Goal: Information Seeking & Learning: Learn about a topic

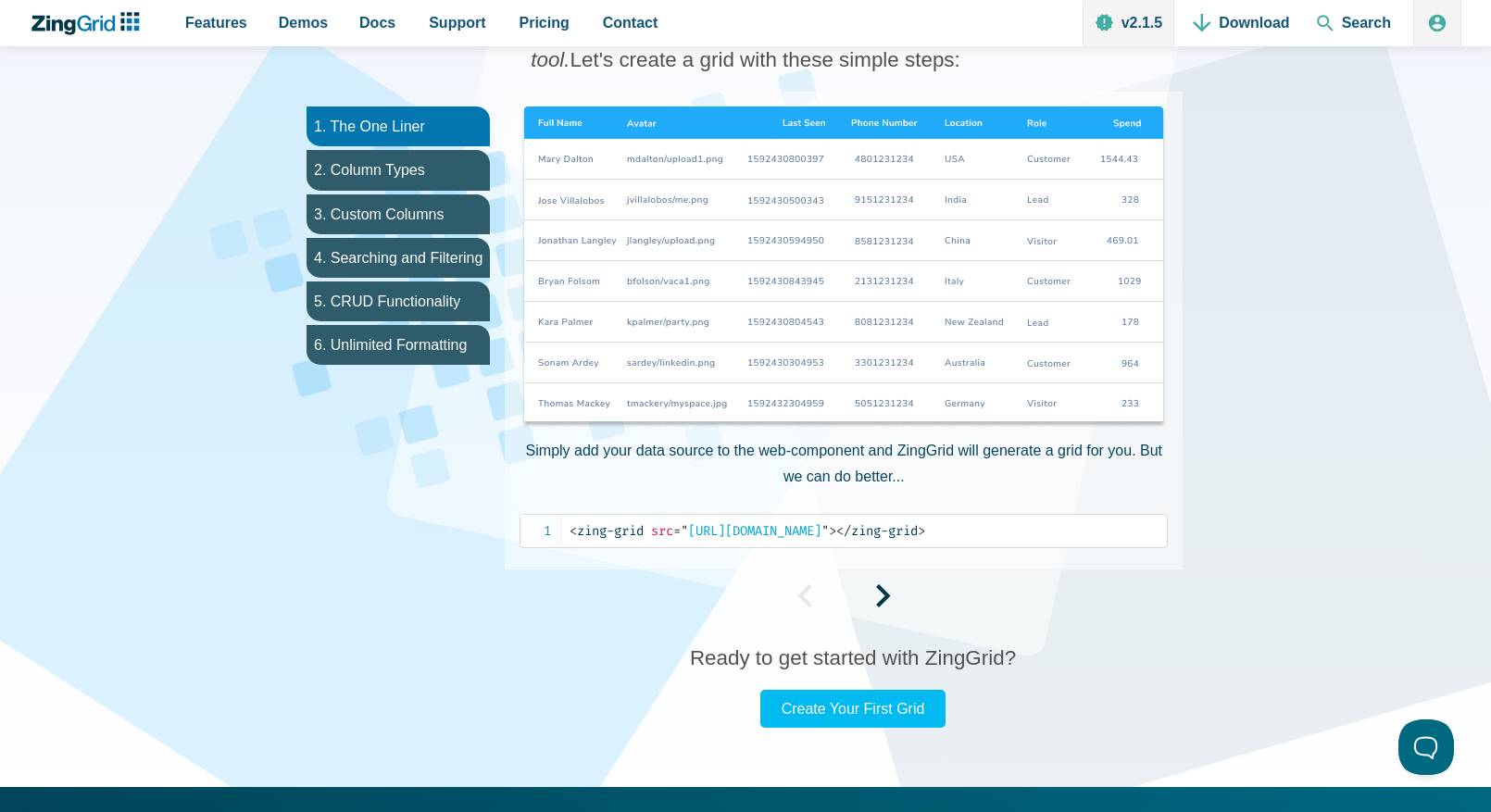
scroll to position [1252, 0]
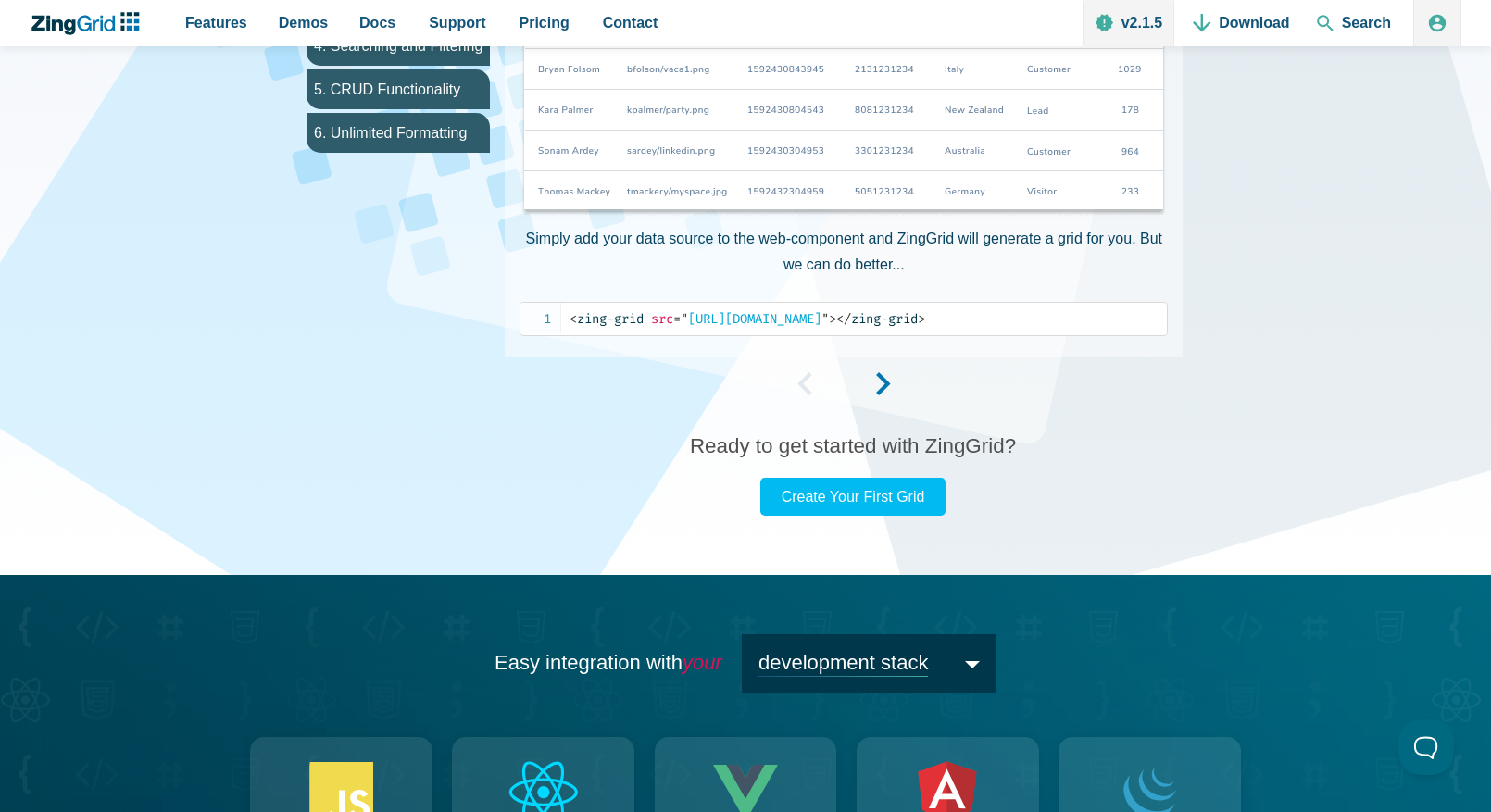
click at [879, 382] on span "App Content" at bounding box center [884, 390] width 15 height 16
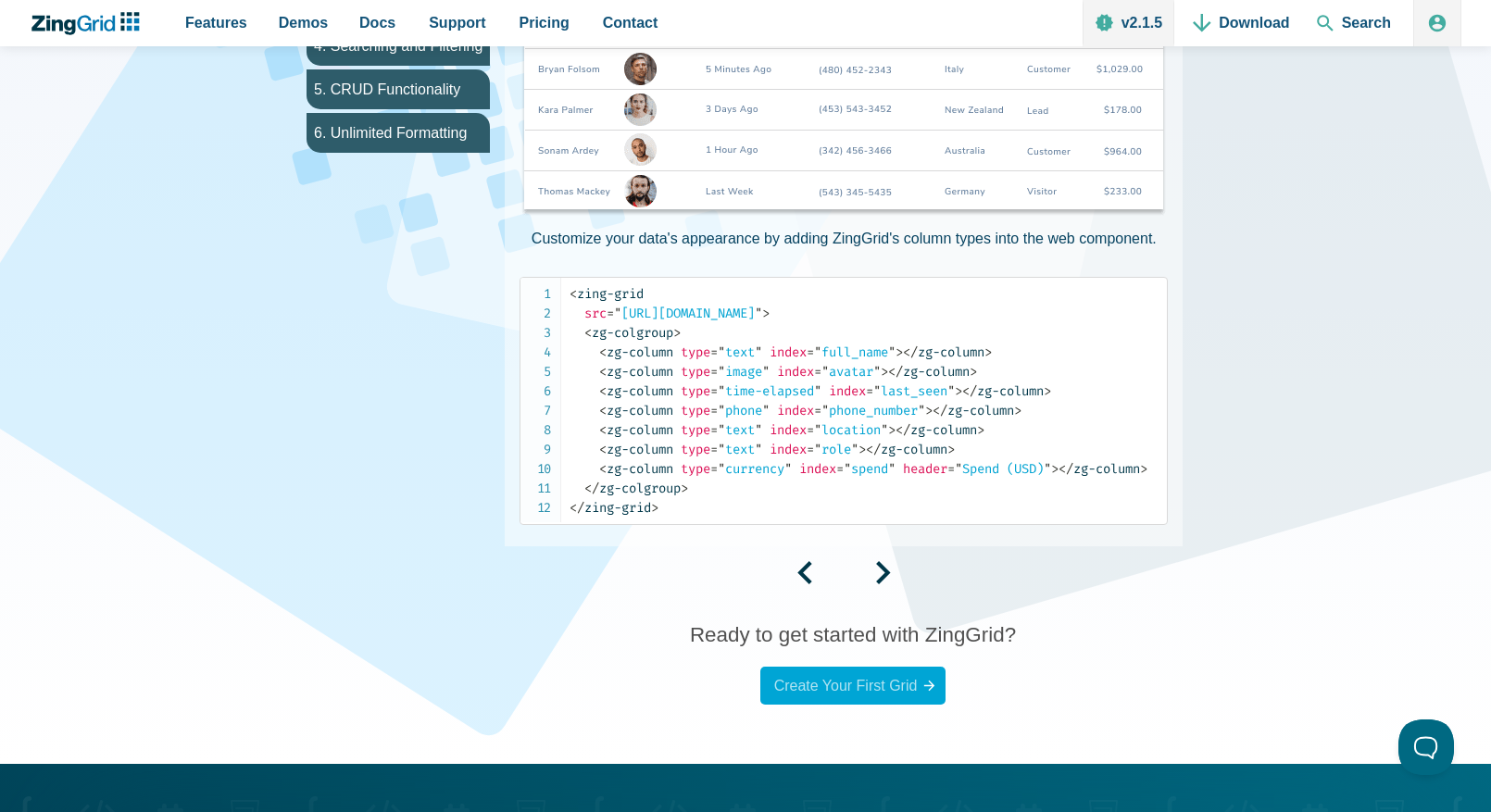
click at [908, 692] on link "Create Your First Grid" at bounding box center [853, 686] width 185 height 38
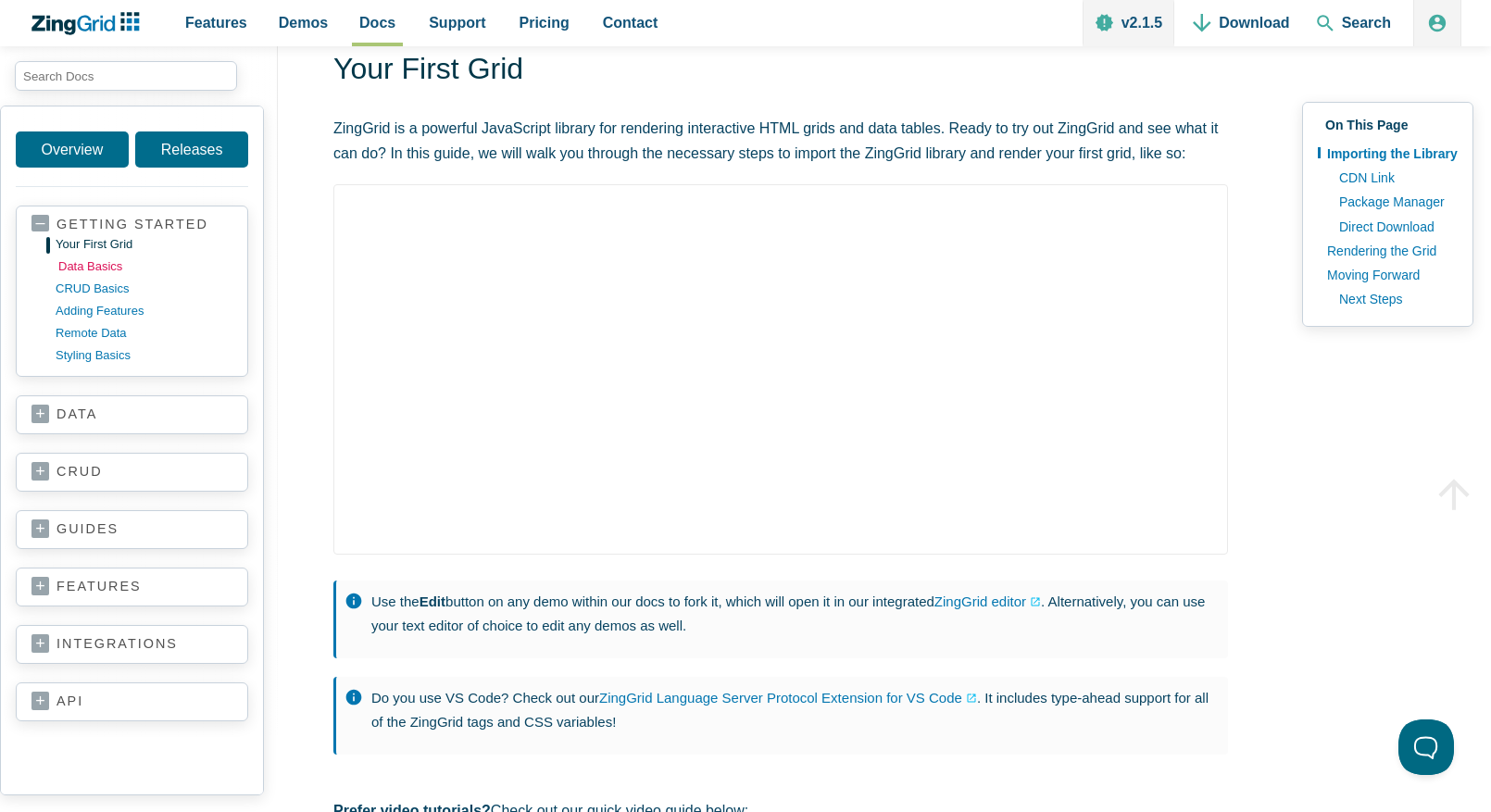
click at [81, 264] on link "data basics" at bounding box center [146, 267] width 177 height 22
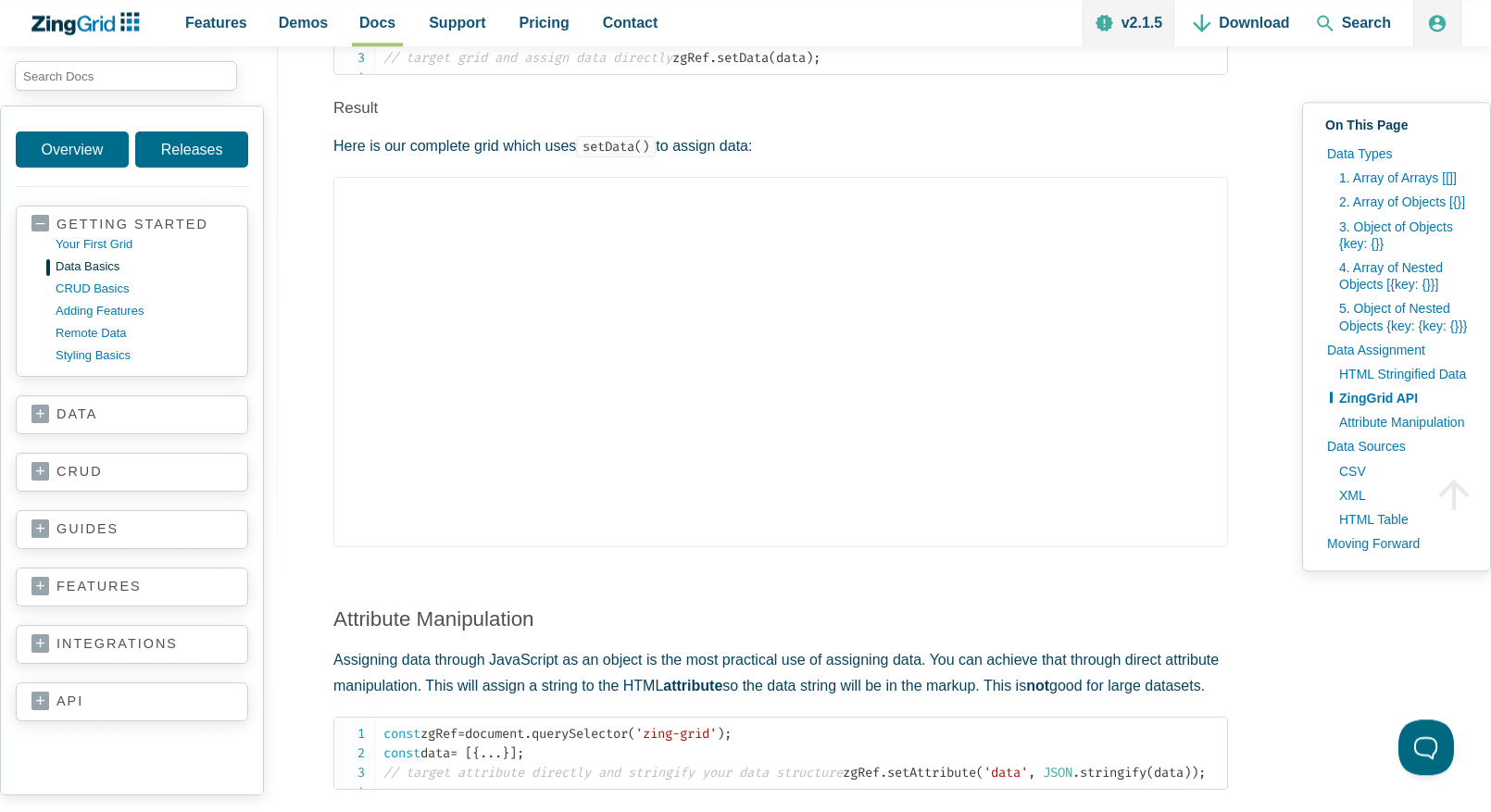
scroll to position [3372, 0]
